Goal: Transaction & Acquisition: Purchase product/service

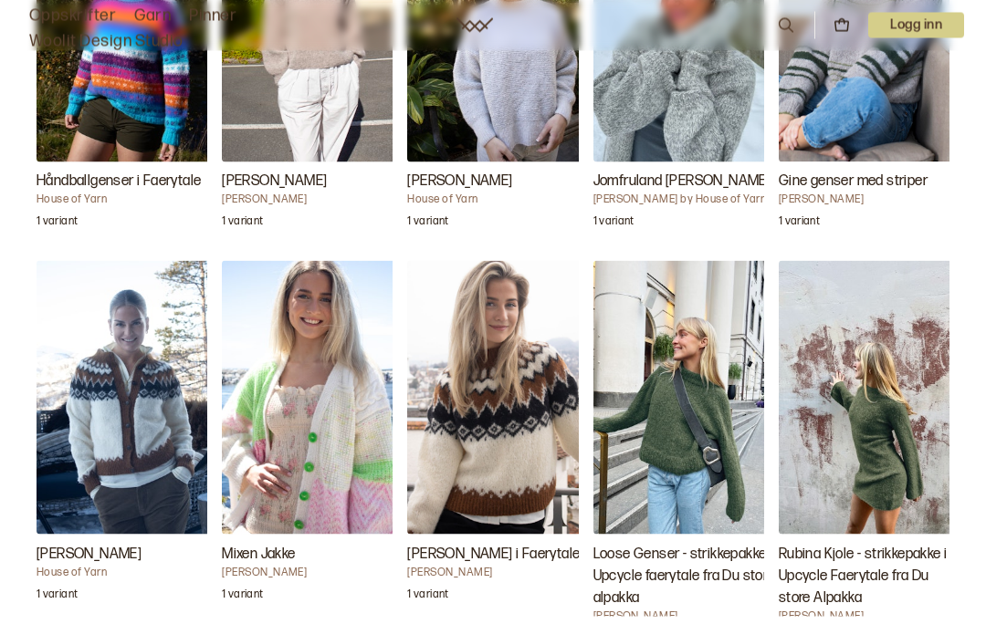
scroll to position [2068, 0]
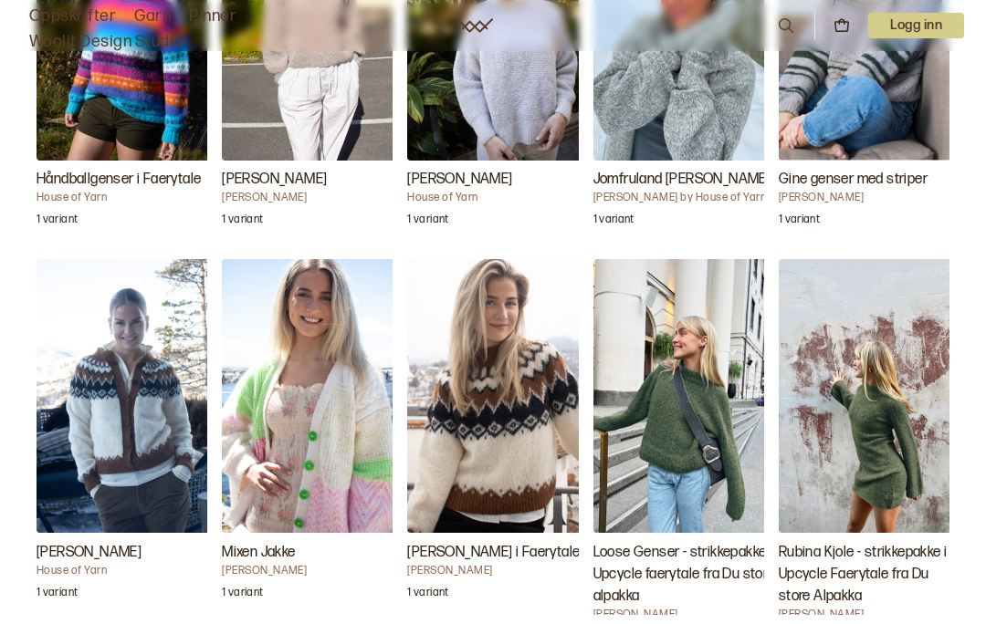
click at [727, 463] on img "Loose Genser - strikkepakke i Upcycle faerytale fra Du store alpakka" at bounding box center [684, 396] width 183 height 274
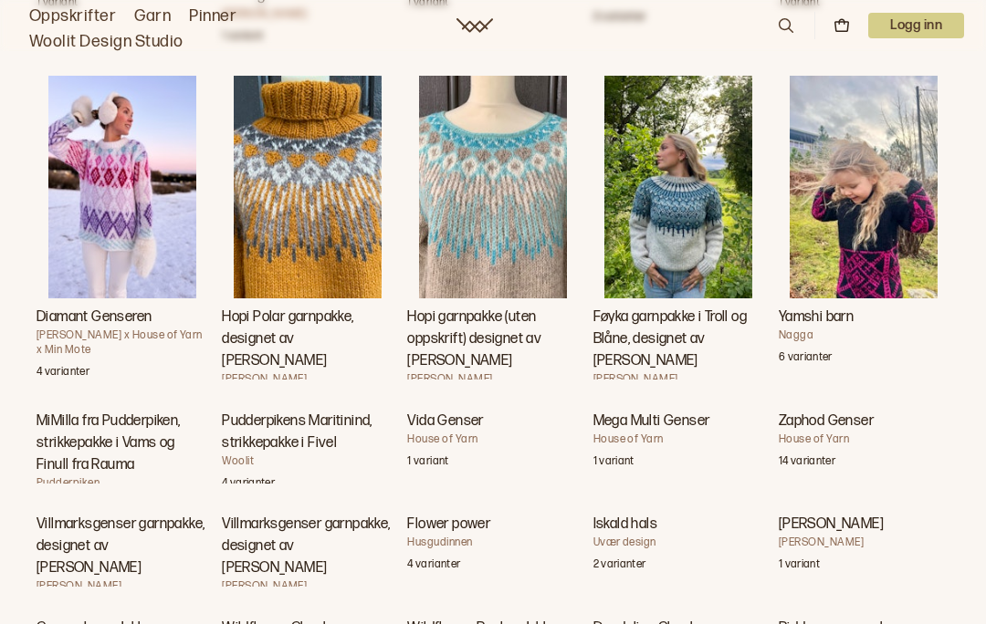
scroll to position [3539, 0]
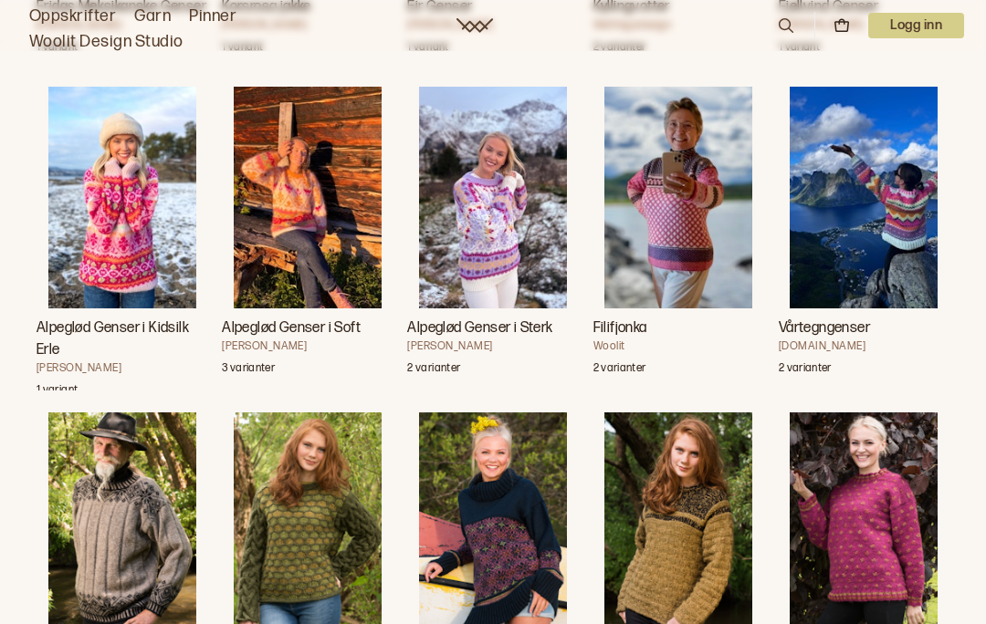
click at [462, 272] on img "Alpeglød Genser i Sterk" at bounding box center [493, 198] width 148 height 222
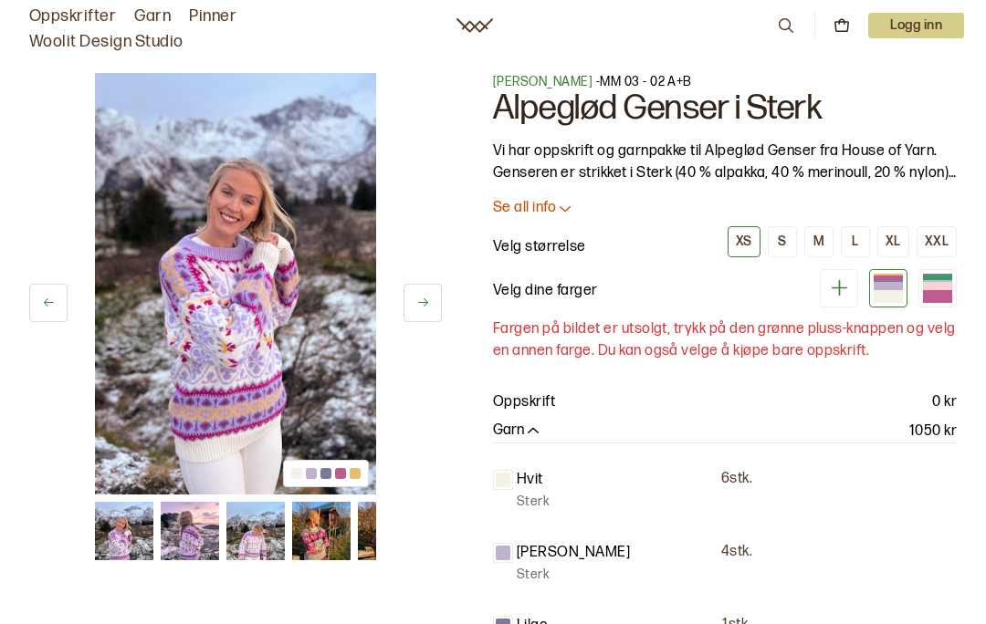
scroll to position [3619, 0]
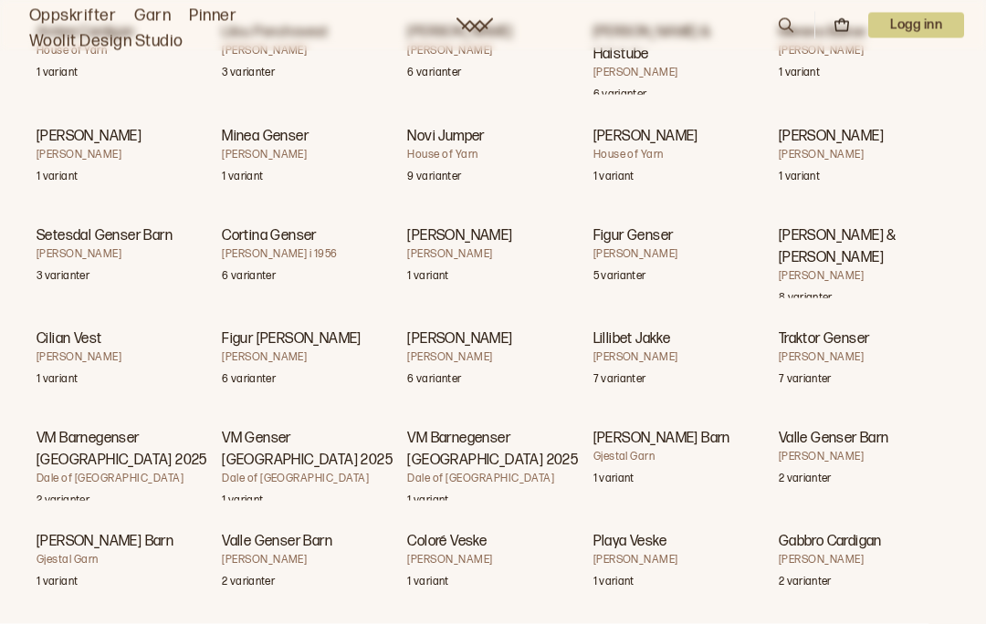
scroll to position [12051, 0]
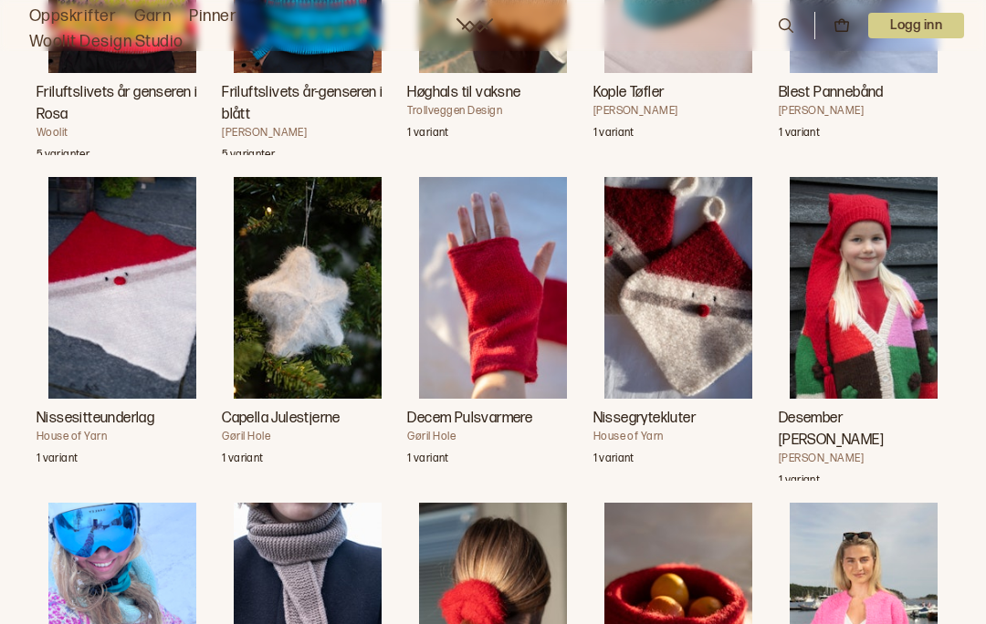
click at [905, 504] on img "Moselle Jakke" at bounding box center [864, 614] width 148 height 222
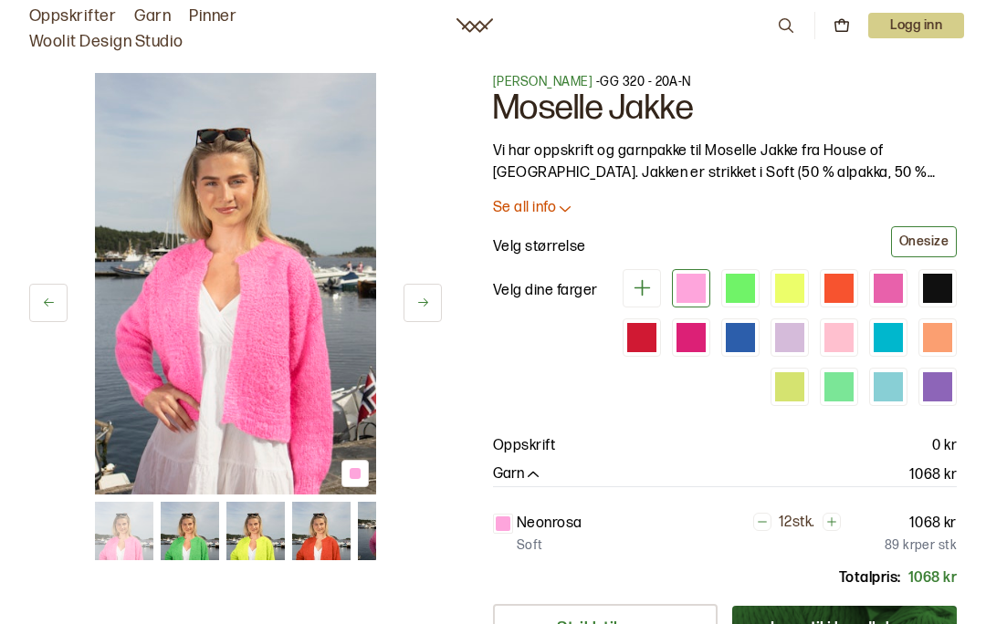
scroll to position [14452, 0]
